Goal: Communication & Community: Answer question/provide support

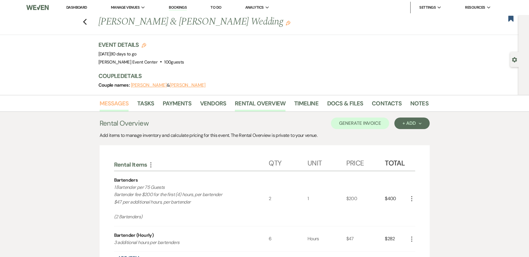
click at [109, 104] on link "Messages" at bounding box center [114, 105] width 29 height 13
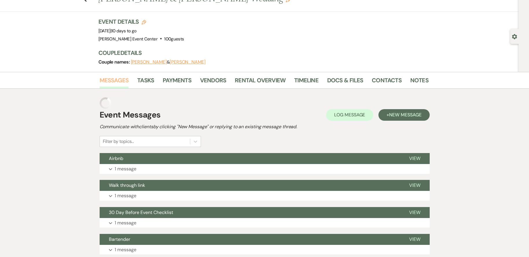
scroll to position [87, 0]
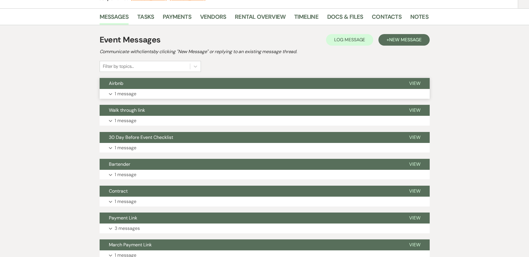
click at [219, 92] on button "Expand 1 message" at bounding box center [265, 94] width 330 height 10
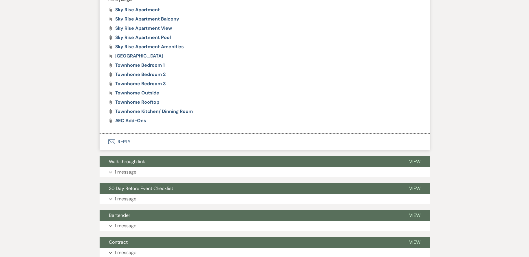
scroll to position [203, 0]
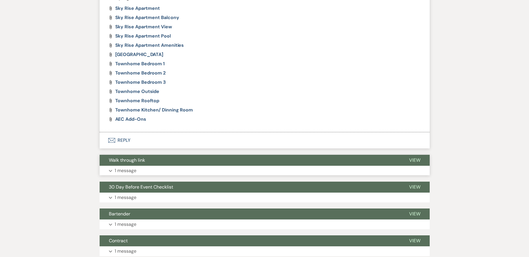
click at [184, 172] on button "Expand 1 message" at bounding box center [265, 171] width 330 height 10
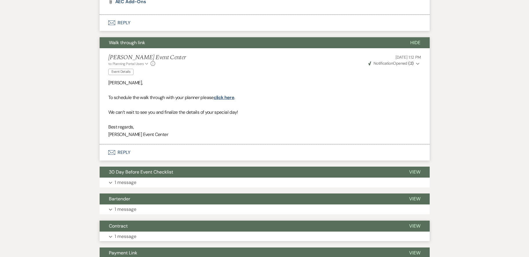
scroll to position [405, 0]
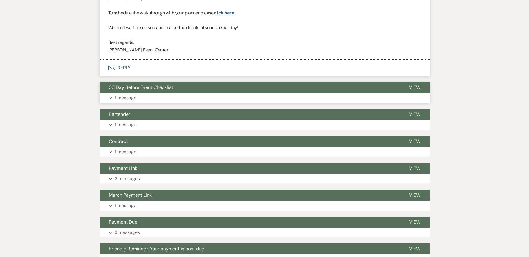
click at [167, 94] on button "Expand 1 message" at bounding box center [265, 98] width 330 height 10
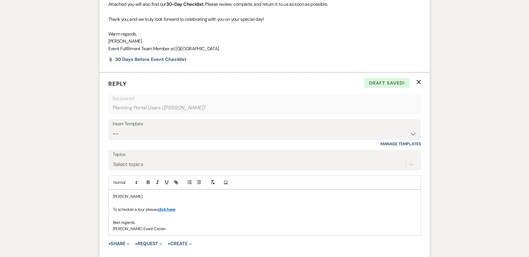
scroll to position [724, 0]
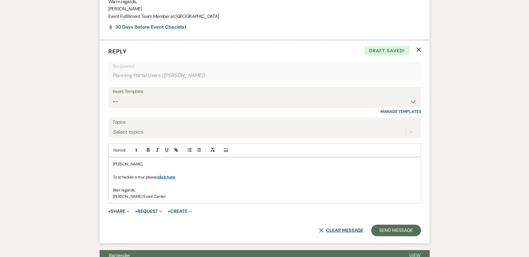
click at [344, 232] on button "X Clear message" at bounding box center [341, 231] width 44 height 5
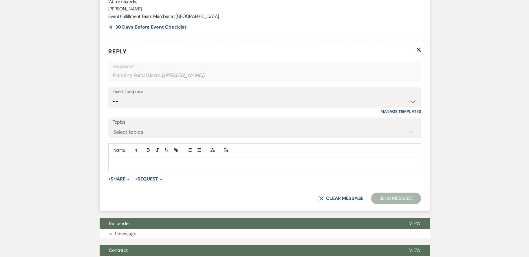
click at [252, 159] on div at bounding box center [264, 164] width 312 height 13
click at [304, 169] on div at bounding box center [264, 164] width 312 height 13
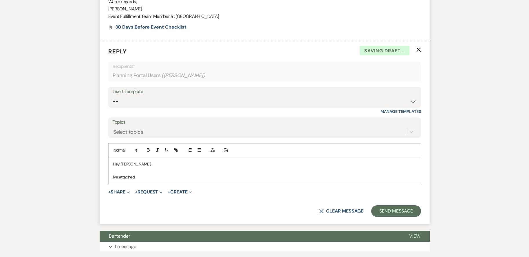
click at [139, 177] on p "I've attached" at bounding box center [264, 177] width 303 height 6
click at [206, 179] on p "I've attached two different bar menu options for you" at bounding box center [264, 177] width 303 height 6
click at [347, 176] on p "I've attached two different bar menu options for you, let me know if you like e…" at bounding box center [264, 177] width 303 height 6
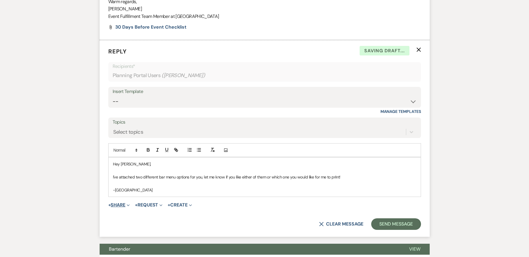
click at [117, 208] on button "+ Share Expand" at bounding box center [119, 205] width 22 height 5
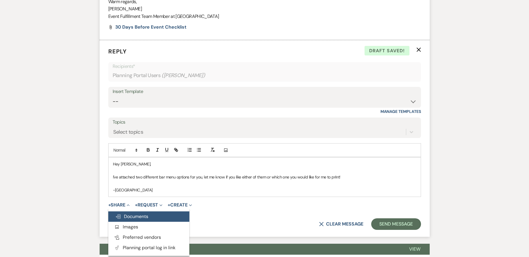
click at [150, 215] on button "Doc Upload Documents" at bounding box center [148, 217] width 81 height 10
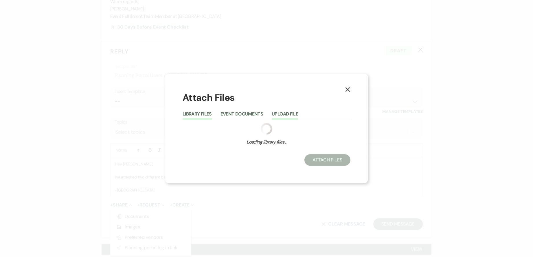
click at [279, 115] on button "Upload File" at bounding box center [285, 116] width 26 height 8
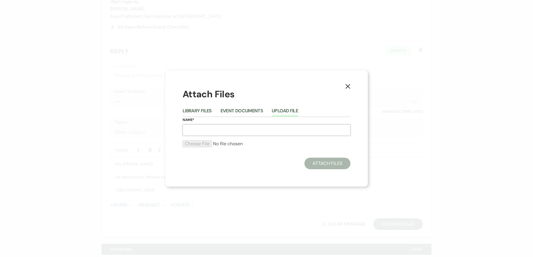
click at [238, 130] on input "Name*" at bounding box center [267, 130] width 168 height 11
type input "Bar Menu"
click at [203, 144] on input "file" at bounding box center [267, 144] width 168 height 7
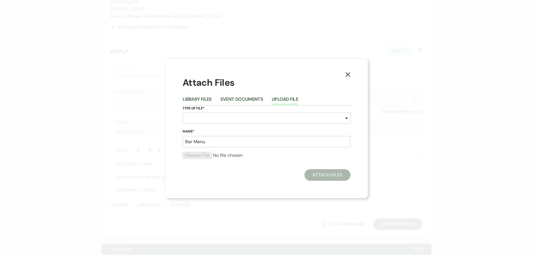
type input "C:\fakepath\Alchemist @ The [PERSON_NAME].png"
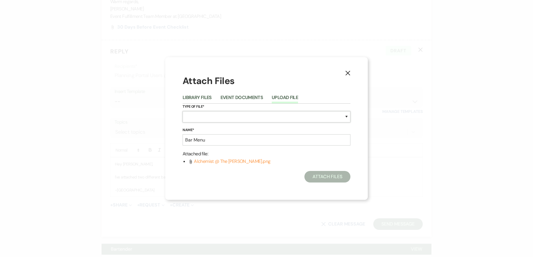
click at [205, 112] on select "Special Event Insurance Vendor Certificate of Insurance Contracts / Rental Agre…" at bounding box center [267, 116] width 168 height 11
select select "67"
click at [183, 111] on select "Special Event Insurance Vendor Certificate of Insurance Contracts / Rental Agre…" at bounding box center [267, 116] width 168 height 11
click at [323, 176] on button "Attach Files" at bounding box center [327, 177] width 46 height 12
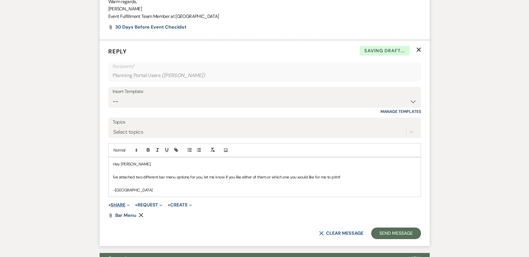
click at [122, 207] on button "+ Share Expand" at bounding box center [119, 205] width 22 height 5
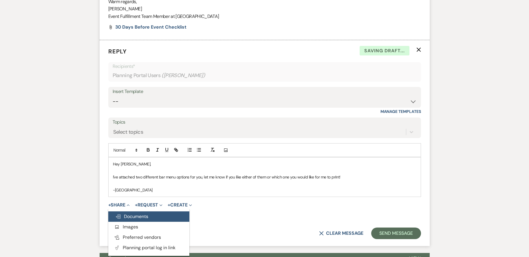
click at [131, 216] on span "Doc Upload Documents" at bounding box center [131, 217] width 33 height 6
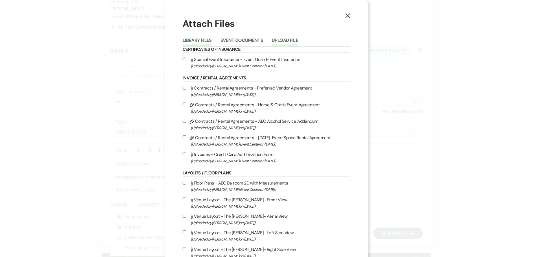
click at [287, 40] on button "Upload File" at bounding box center [285, 42] width 26 height 8
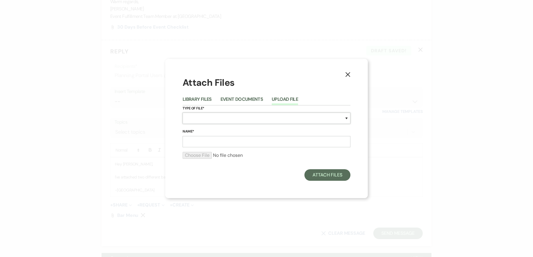
click at [220, 117] on select "Special Event Insurance Vendor Certificate of Insurance Contracts / Rental Agre…" at bounding box center [267, 118] width 168 height 11
select select "67"
click at [183, 113] on select "Special Event Insurance Vendor Certificate of Insurance Contracts / Rental Agre…" at bounding box center [267, 118] width 168 height 11
click at [242, 142] on input "Name*" at bounding box center [267, 141] width 168 height 11
type input "Bar Menu"
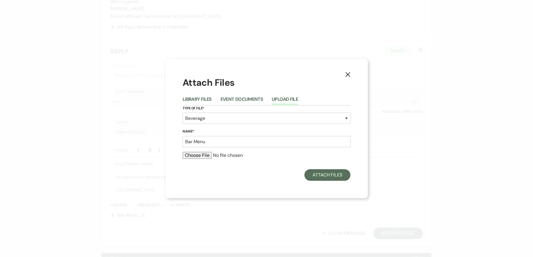
click at [207, 155] on input "file" at bounding box center [267, 155] width 168 height 7
type input "C:\fakepath\Black and White Minimalist Signature Drinks Poster (3).png"
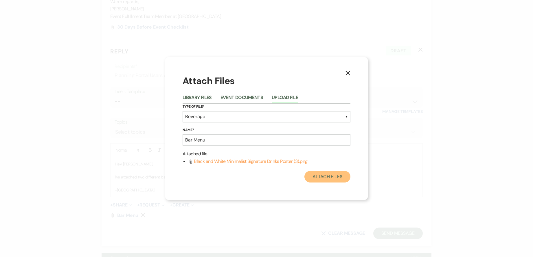
click at [327, 176] on button "Attach Files" at bounding box center [327, 177] width 46 height 12
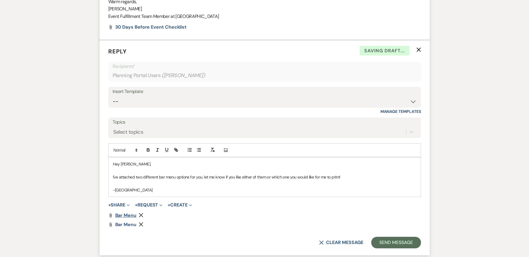
click at [130, 217] on span "Bar Menu" at bounding box center [125, 216] width 21 height 6
click at [141, 225] on icon "Remove" at bounding box center [141, 224] width 5 height 5
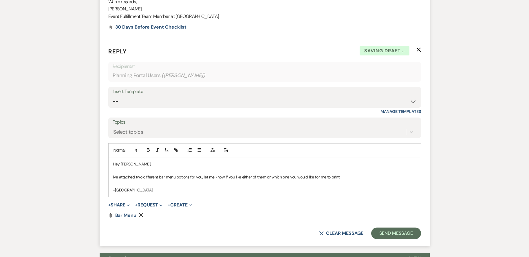
click at [124, 206] on button "+ Share Expand" at bounding box center [119, 205] width 22 height 5
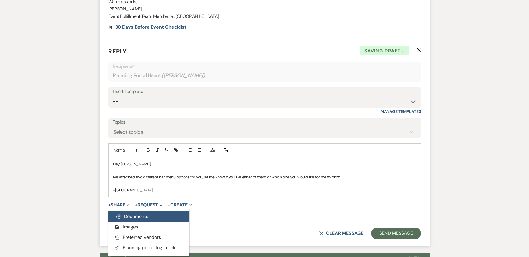
click at [137, 216] on span "Doc Upload Documents" at bounding box center [131, 217] width 33 height 6
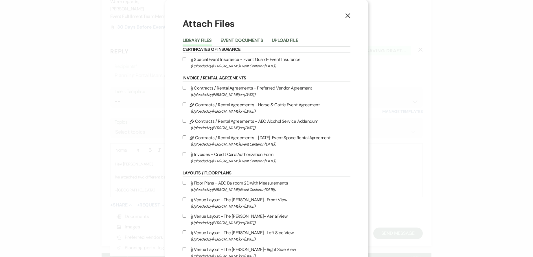
click at [285, 38] on button "Upload File" at bounding box center [285, 42] width 26 height 8
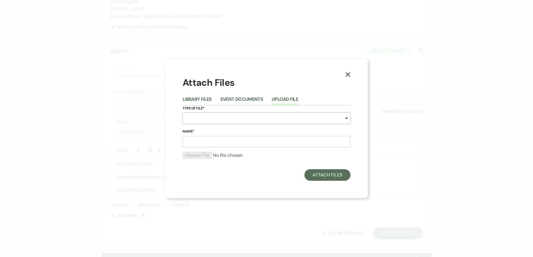
click at [212, 119] on select "Special Event Insurance Vendor Certificate of Insurance Contracts / Rental Agre…" at bounding box center [267, 118] width 168 height 11
select select "67"
click at [183, 113] on select "Special Event Insurance Vendor Certificate of Insurance Contracts / Rental Agre…" at bounding box center [267, 118] width 168 height 11
click at [204, 143] on input "Name*" at bounding box center [267, 141] width 168 height 11
type input "Bar Menu 2"
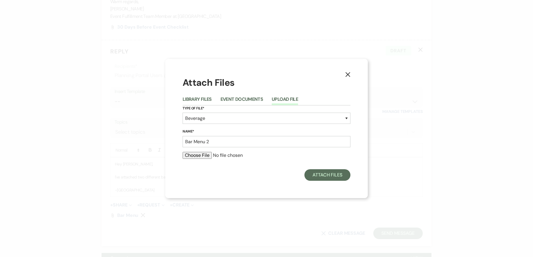
click at [205, 154] on input "file" at bounding box center [267, 155] width 168 height 7
type input "C:\fakepath\Black and White Minimalist Signature Drinks Poster (3).png"
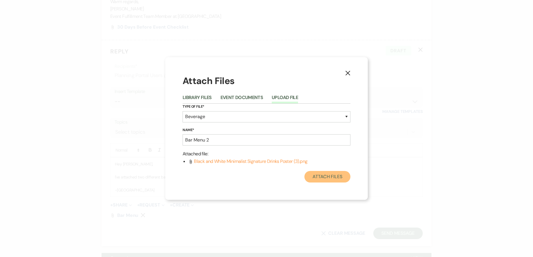
click at [333, 177] on button "Attach Files" at bounding box center [327, 177] width 46 height 12
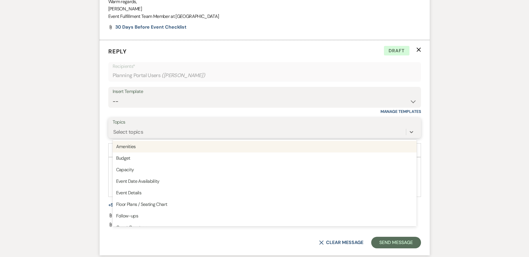
click at [158, 131] on div "Select topics" at bounding box center [259, 132] width 293 height 10
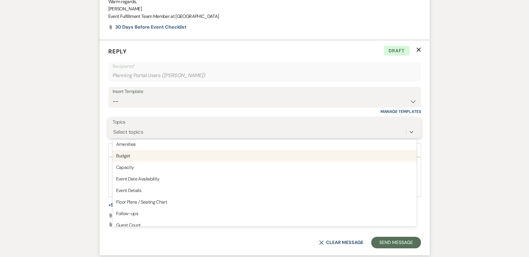
scroll to position [0, 0]
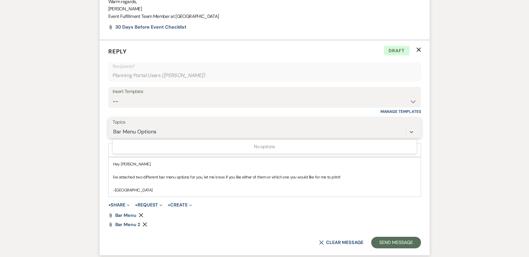
type input "Bar Menu Options"
click at [248, 198] on form "Reply X Draft Recipients* Planning Portal Users ( [PERSON_NAME] ) Insert Templa…" at bounding box center [265, 148] width 330 height 216
click at [123, 134] on div "Select topics" at bounding box center [128, 132] width 30 height 8
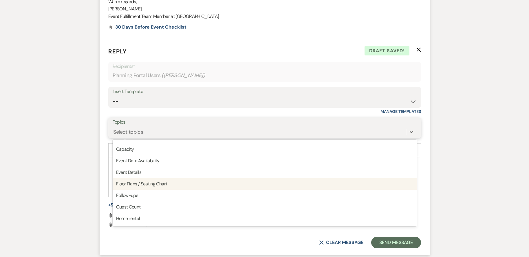
scroll to position [29, 0]
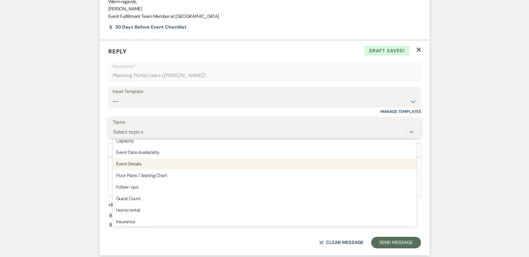
click at [162, 168] on div "Event Details" at bounding box center [265, 165] width 304 height 12
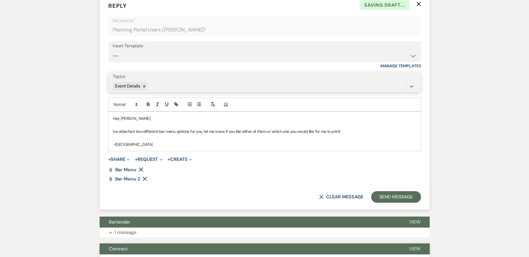
scroll to position [782, 0]
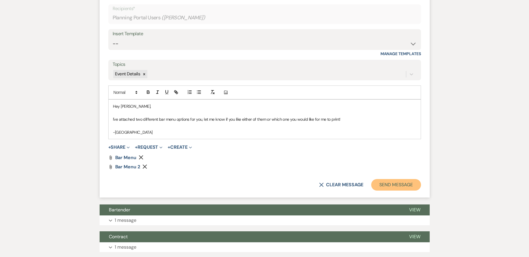
click at [399, 184] on button "Send Message" at bounding box center [395, 185] width 49 height 12
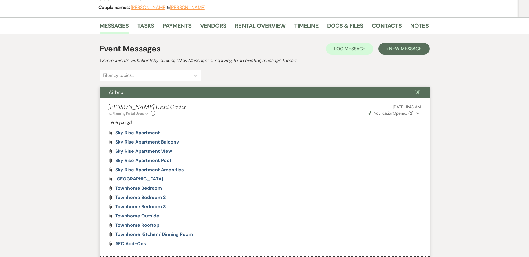
scroll to position [0, 0]
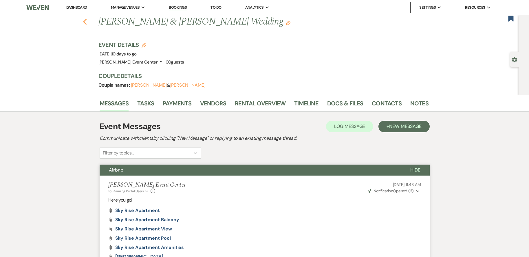
click at [87, 22] on icon "Previous" at bounding box center [85, 22] width 4 height 7
select select "8"
select select "4"
select select "8"
select select "4"
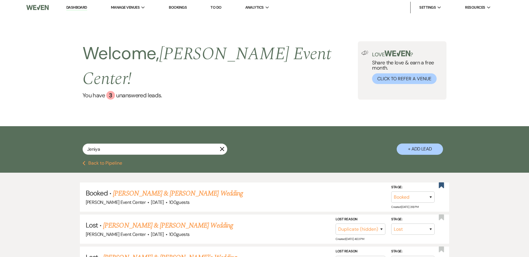
click at [100, 161] on button "Previous Back to Pipeline" at bounding box center [102, 163] width 40 height 5
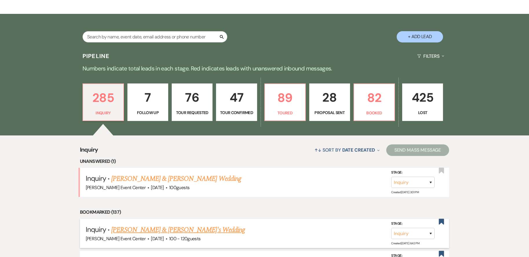
scroll to position [116, 0]
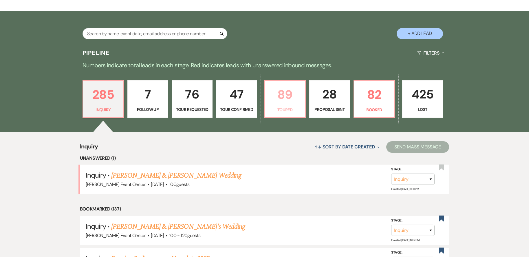
click at [289, 85] on p "89" at bounding box center [284, 94] width 33 height 19
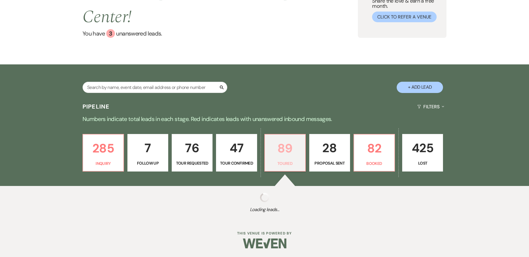
select select "5"
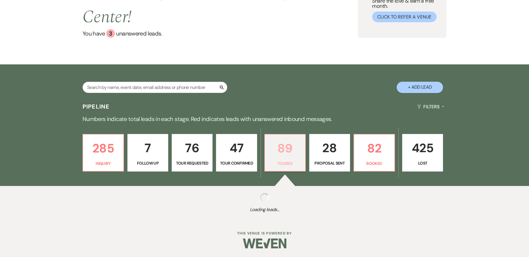
select select "5"
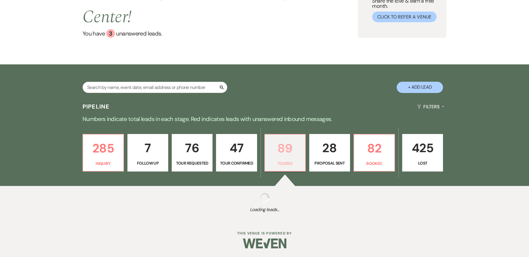
select select "5"
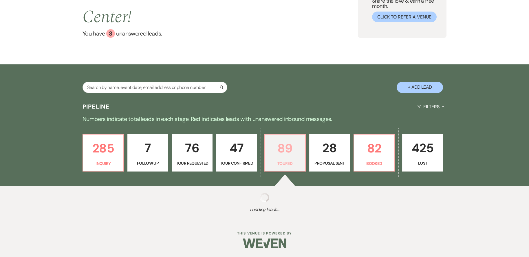
select select "5"
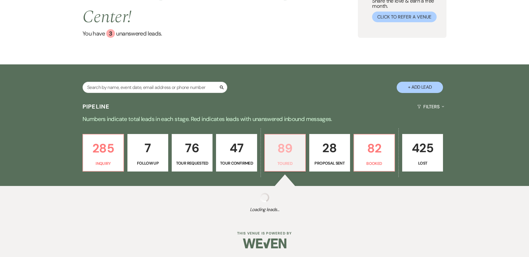
select select "5"
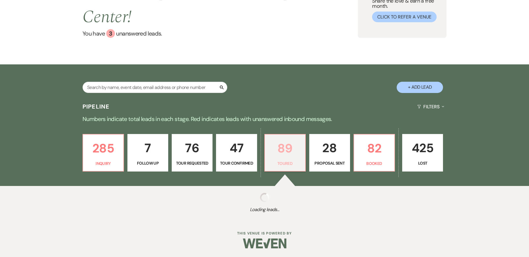
select select "5"
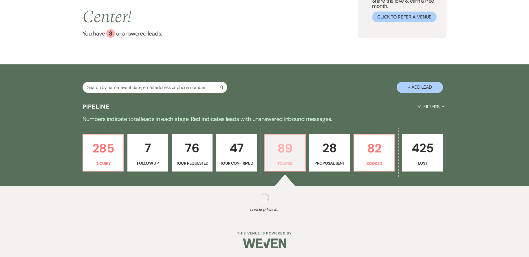
select select "5"
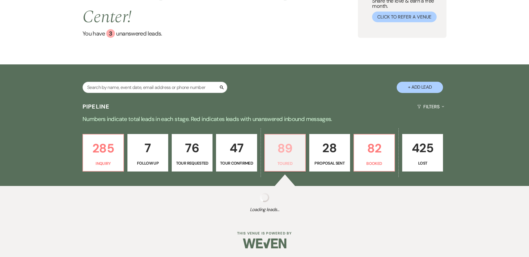
select select "5"
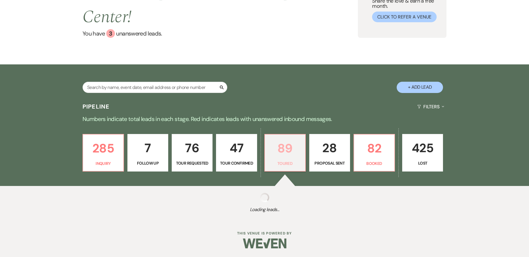
select select "5"
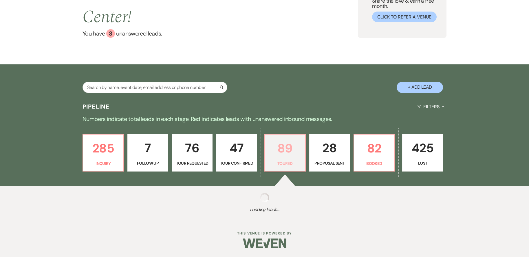
select select "5"
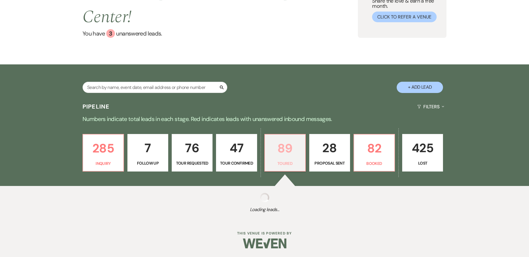
select select "5"
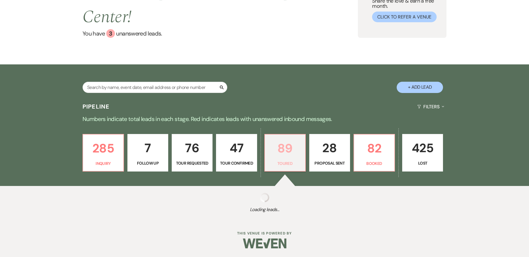
select select "5"
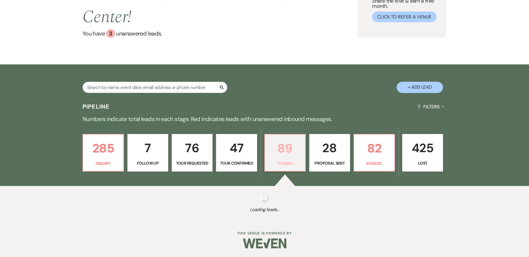
select select "5"
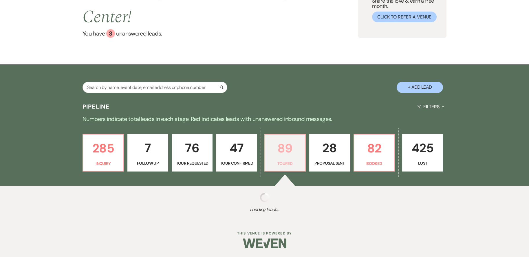
select select "5"
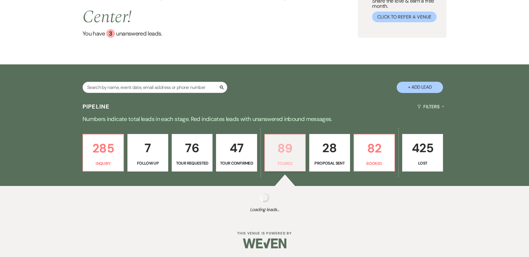
select select "5"
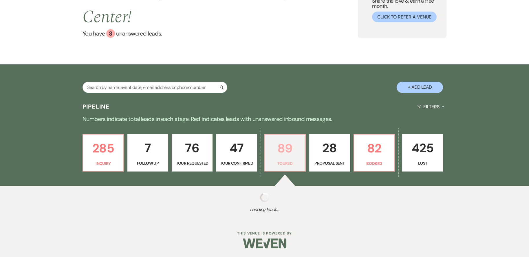
select select "5"
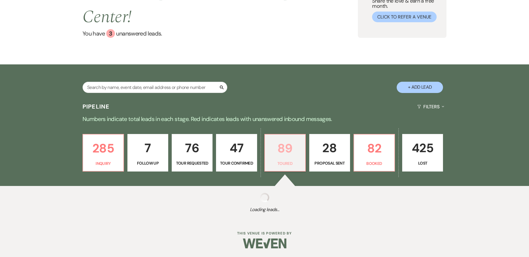
select select "5"
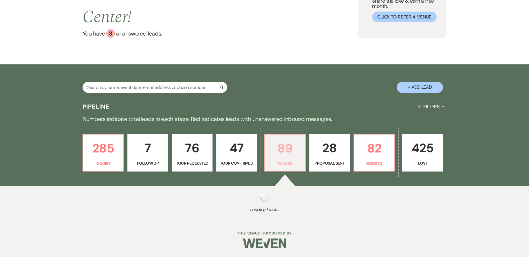
select select "5"
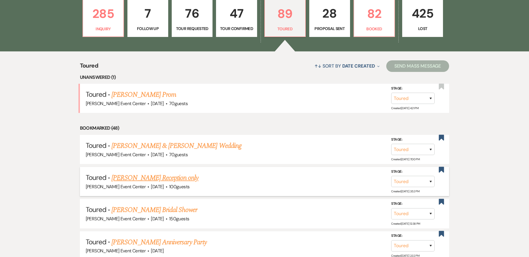
scroll to position [203, 0]
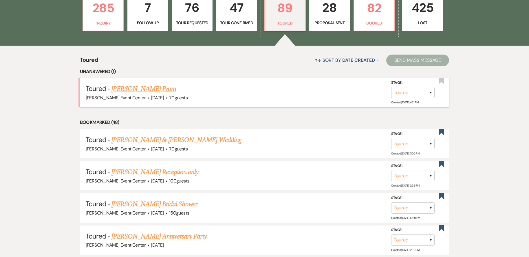
click at [164, 84] on link "[PERSON_NAME] Prom" at bounding box center [143, 89] width 65 height 10
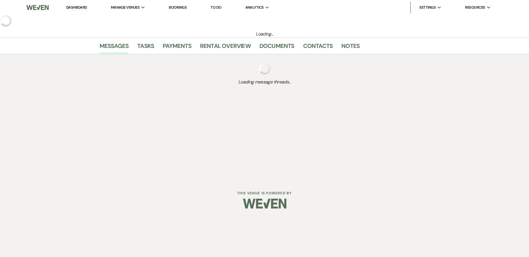
select select "5"
select select "23"
select select "18"
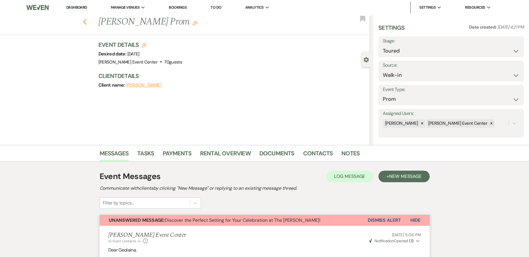
click at [87, 19] on icon "Previous" at bounding box center [85, 22] width 4 height 7
select select "5"
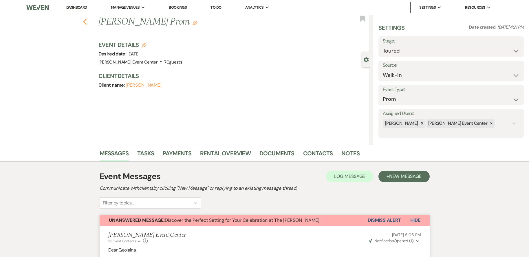
select select "5"
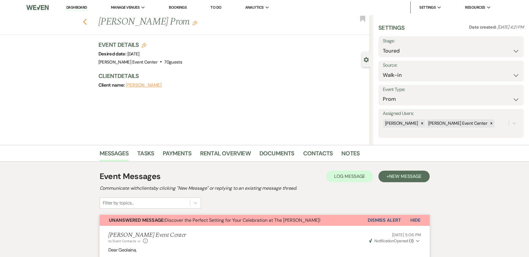
select select "5"
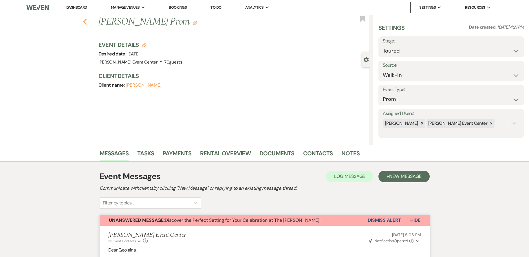
select select "5"
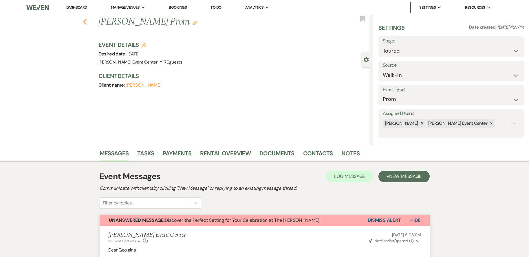
select select "5"
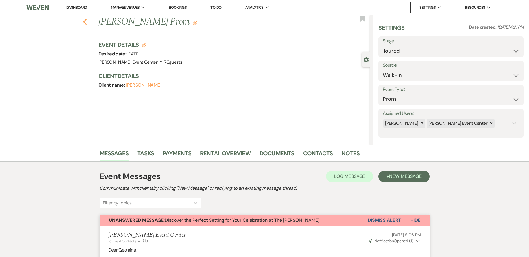
select select "5"
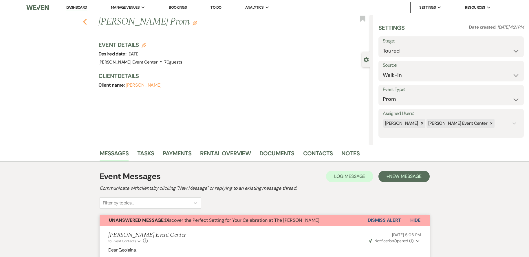
select select "5"
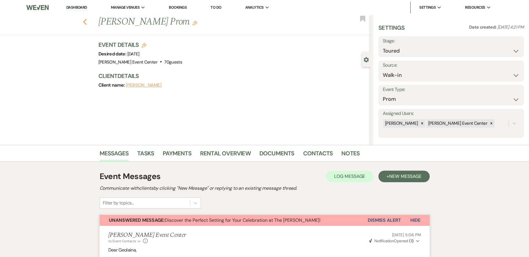
select select "5"
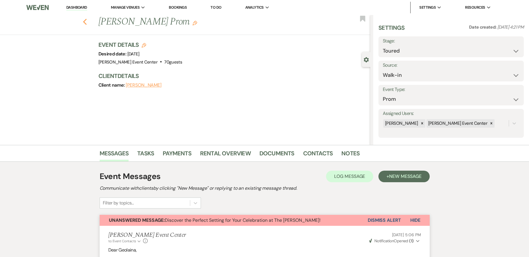
select select "5"
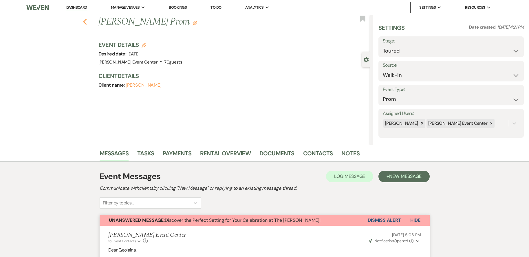
select select "5"
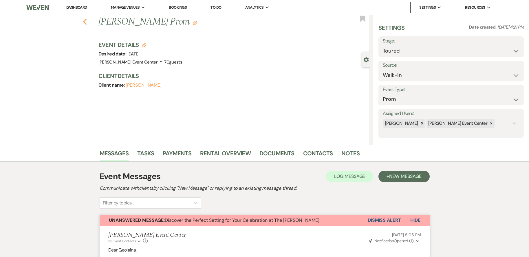
select select "5"
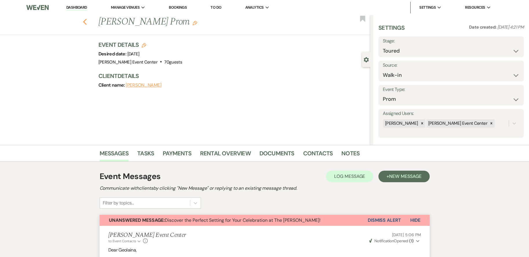
select select "5"
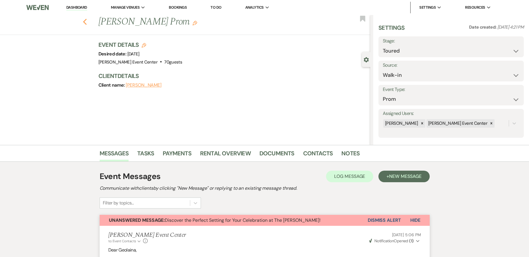
select select "5"
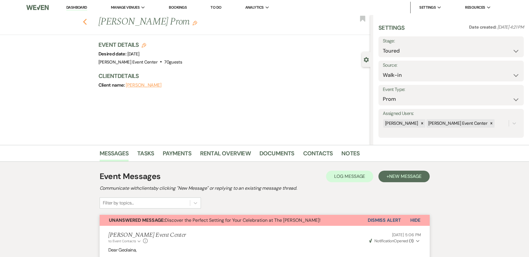
select select "5"
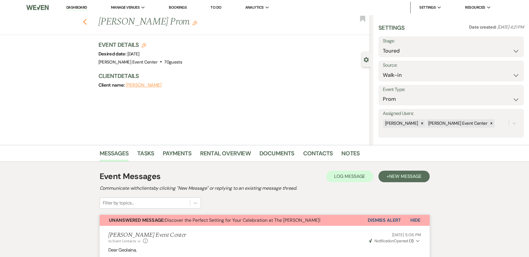
select select "5"
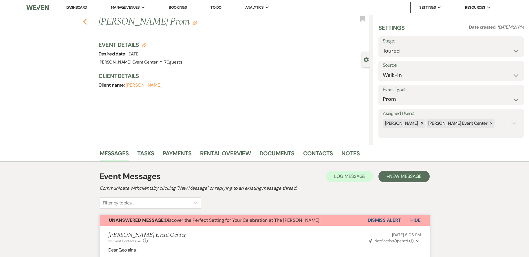
select select "5"
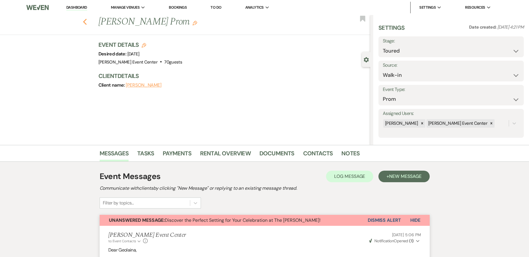
select select "5"
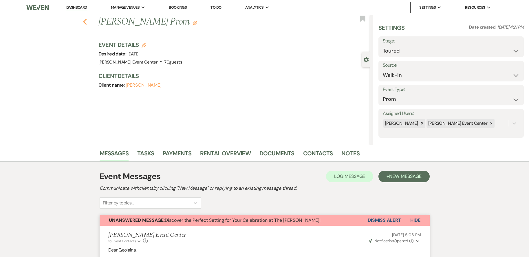
select select "5"
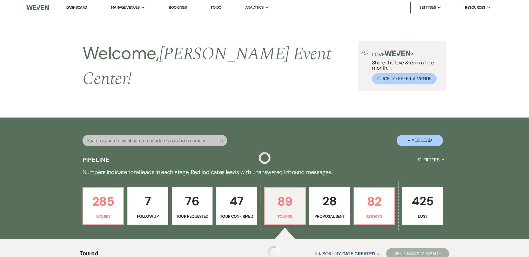
scroll to position [203, 0]
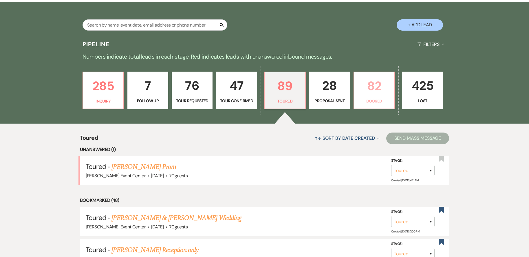
click at [379, 89] on p "82" at bounding box center [373, 85] width 33 height 19
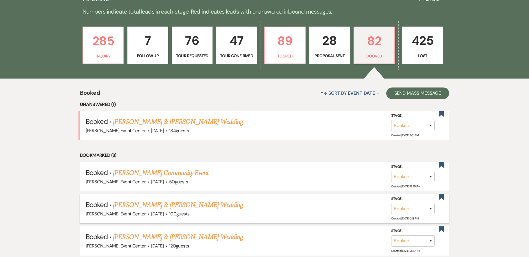
scroll to position [174, 0]
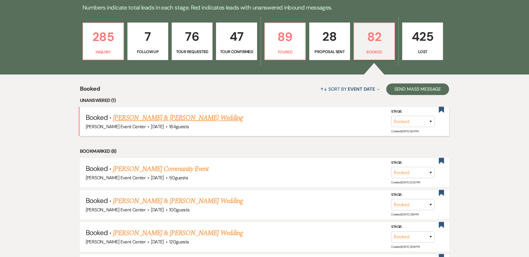
click at [187, 113] on link "[PERSON_NAME] & [PERSON_NAME] Wedding" at bounding box center [178, 118] width 130 height 10
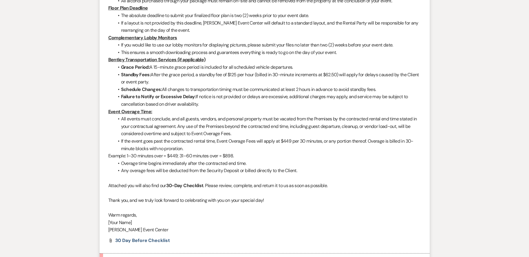
scroll to position [347, 0]
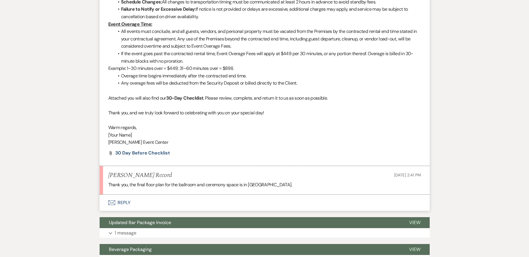
click at [121, 200] on button "Envelope Reply" at bounding box center [265, 203] width 330 height 16
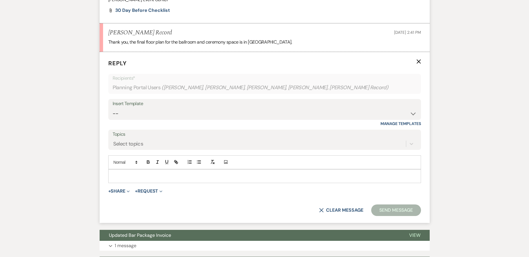
scroll to position [499, 0]
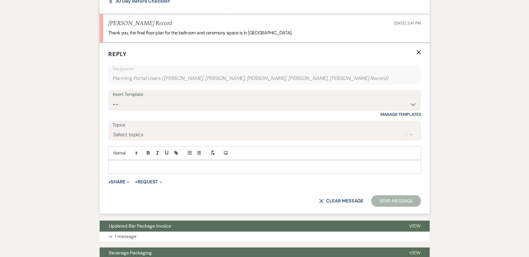
click at [166, 169] on p at bounding box center [264, 167] width 303 height 6
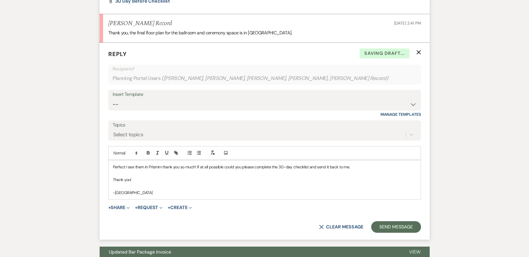
click at [125, 168] on p "Perfect I see them in Prismm thank you so much! If at all possible could you pl…" at bounding box center [264, 167] width 303 height 6
click at [341, 188] on p at bounding box center [264, 186] width 303 height 6
click at [391, 226] on button "Send Message" at bounding box center [395, 228] width 49 height 12
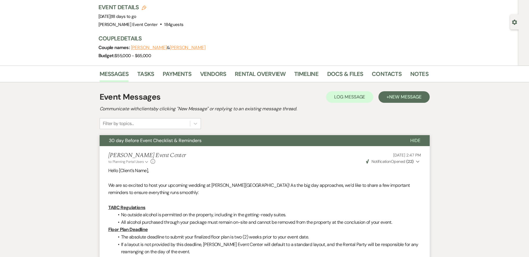
scroll to position [0, 0]
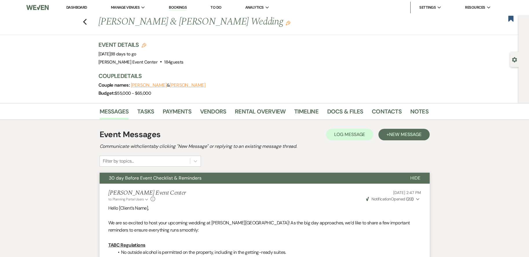
click at [249, 104] on div "Messages Tasks Payments Vendors Rental Overview Timeline Docs & Files Contacts …" at bounding box center [264, 111] width 529 height 17
click at [257, 108] on link "Rental Overview" at bounding box center [260, 113] width 51 height 13
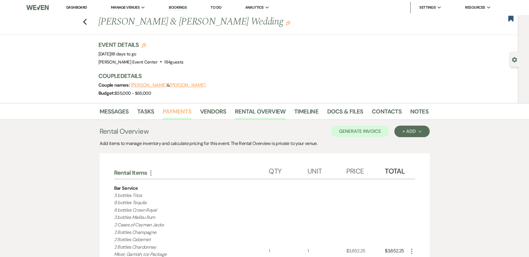
click at [179, 111] on link "Payments" at bounding box center [177, 113] width 29 height 13
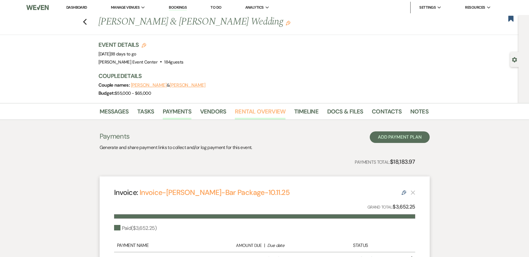
click at [258, 114] on link "Rental Overview" at bounding box center [260, 113] width 51 height 13
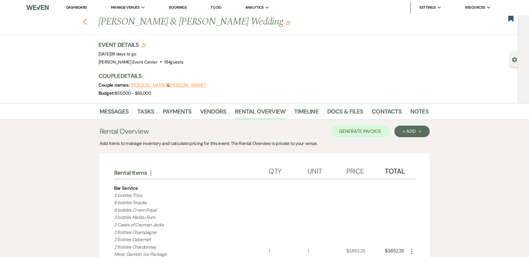
click at [86, 21] on icon "Previous" at bounding box center [85, 22] width 4 height 7
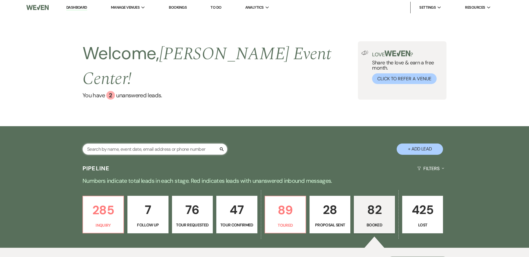
click at [164, 144] on input "text" at bounding box center [154, 149] width 145 height 11
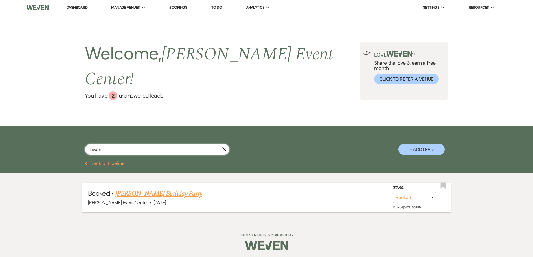
type input "Tiwan"
click at [184, 189] on link "[PERSON_NAME] Birthday Party" at bounding box center [158, 194] width 87 height 10
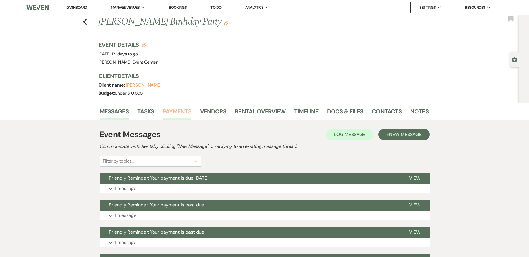
click at [182, 113] on link "Payments" at bounding box center [177, 113] width 29 height 13
